Goal: Book appointment/travel/reservation

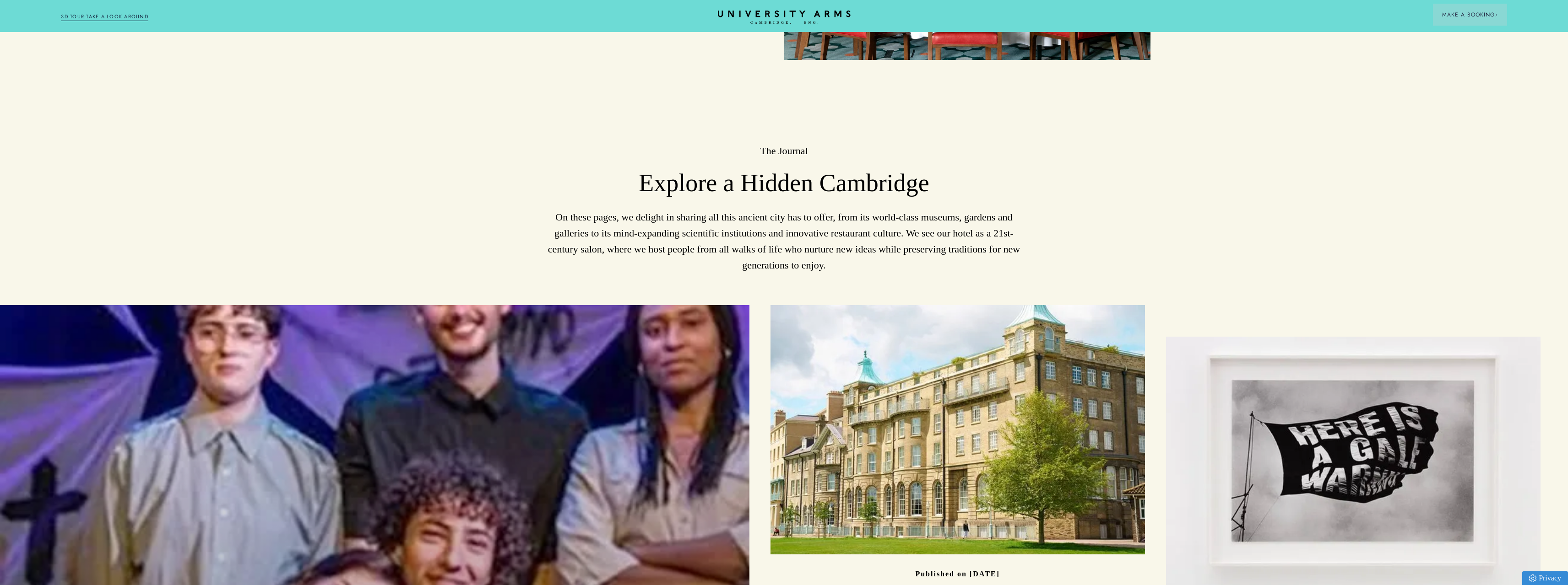
scroll to position [2316, 0]
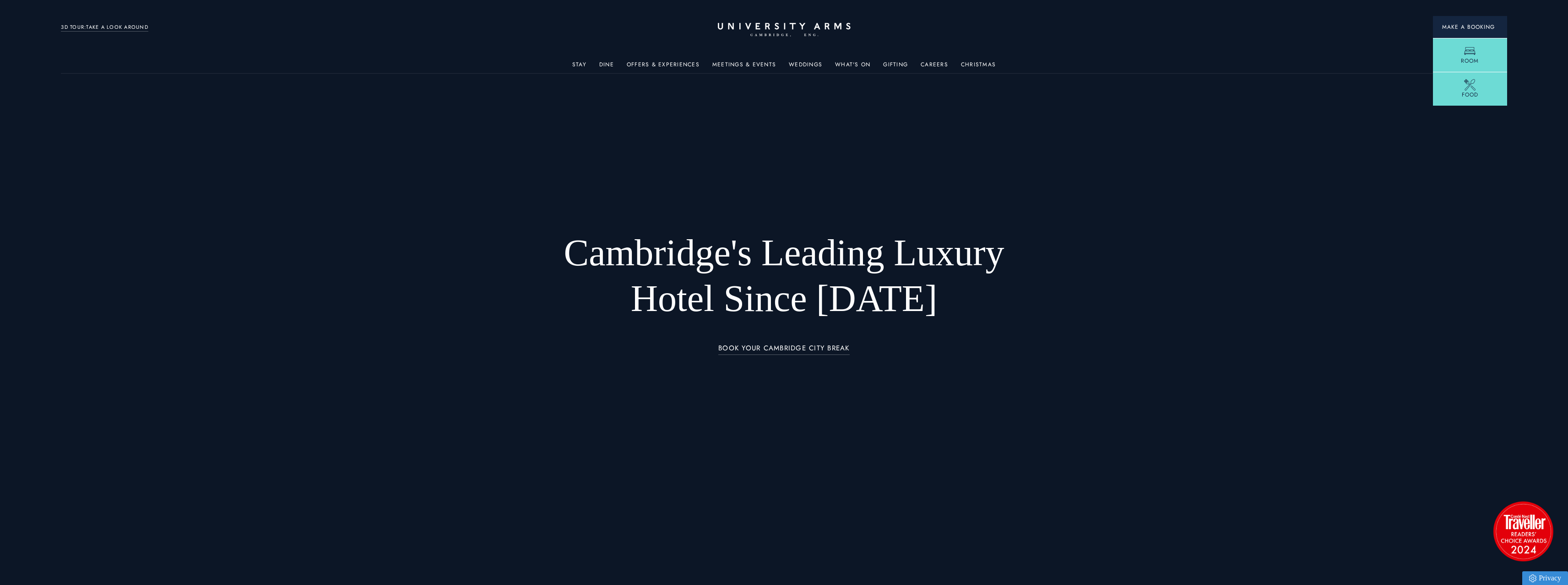
click at [1459, 28] on span "Make a Booking" at bounding box center [1470, 27] width 56 height 8
click at [1480, 55] on link "Room" at bounding box center [1469, 56] width 74 height 36
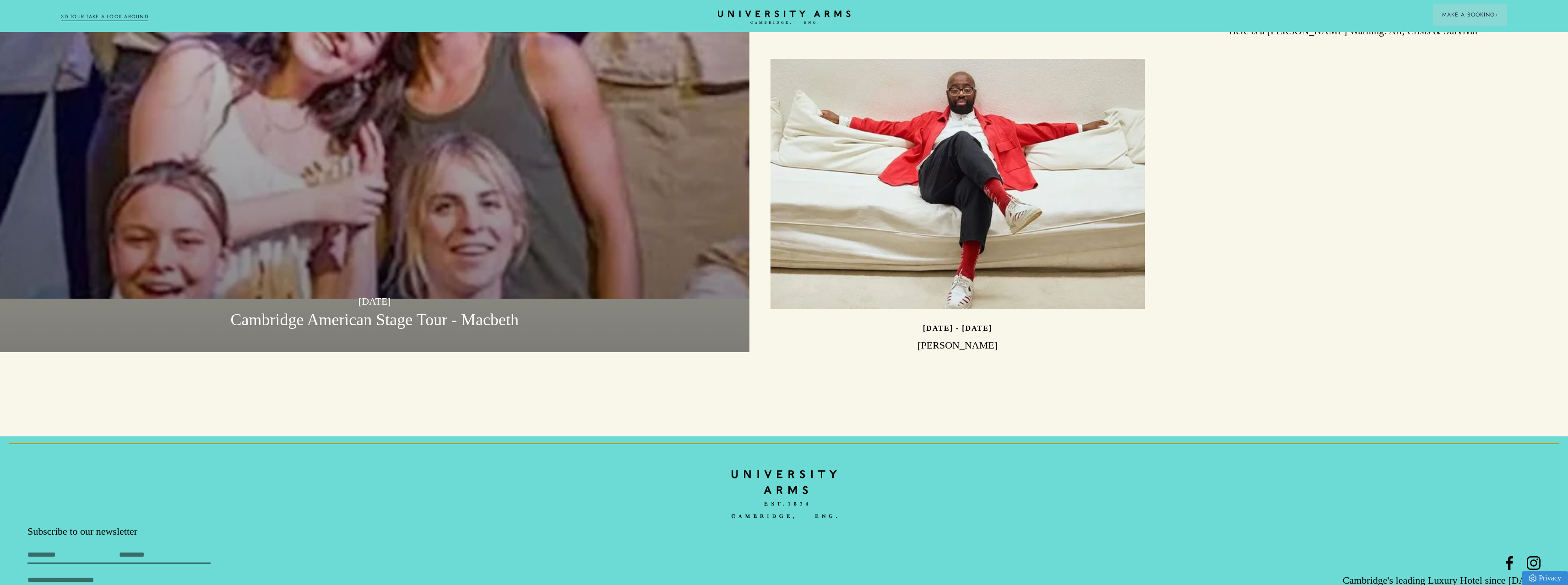
scroll to position [3094, 0]
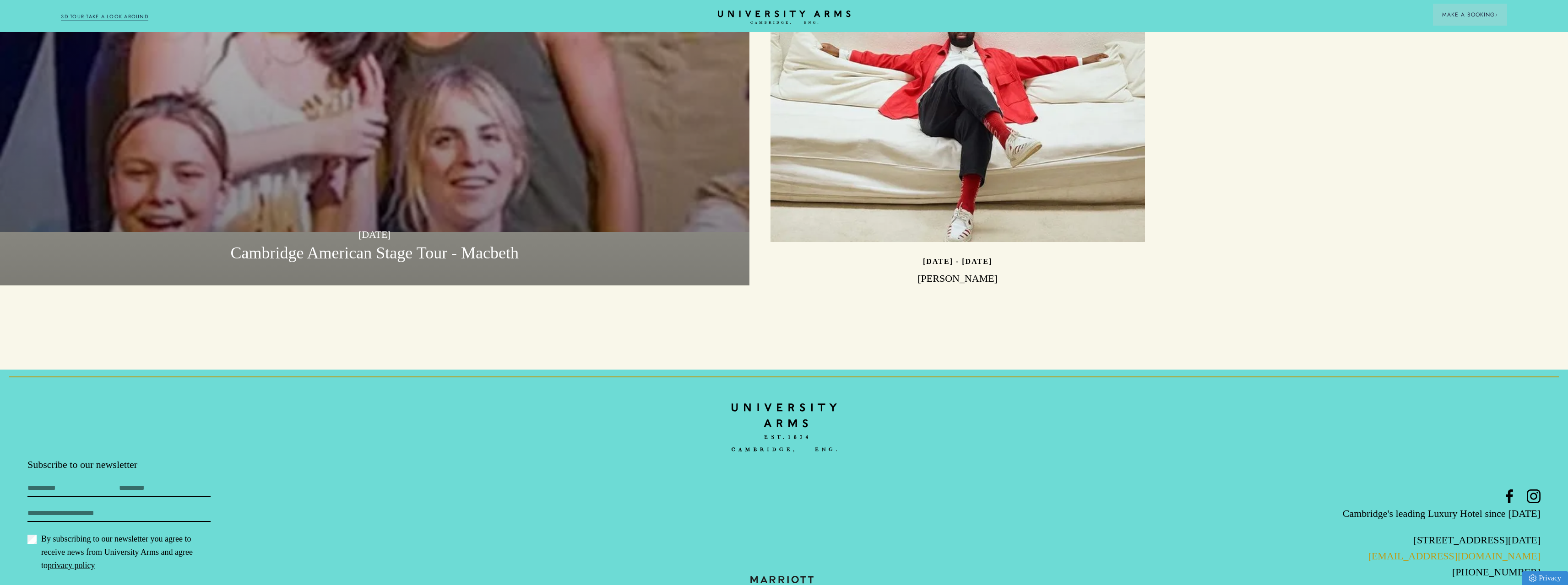
click at [1464, 550] on link "[EMAIL_ADDRESS][DOMAIN_NAME]" at bounding box center [1454, 556] width 172 height 12
